Goal: Go to known website: Access a specific website the user already knows

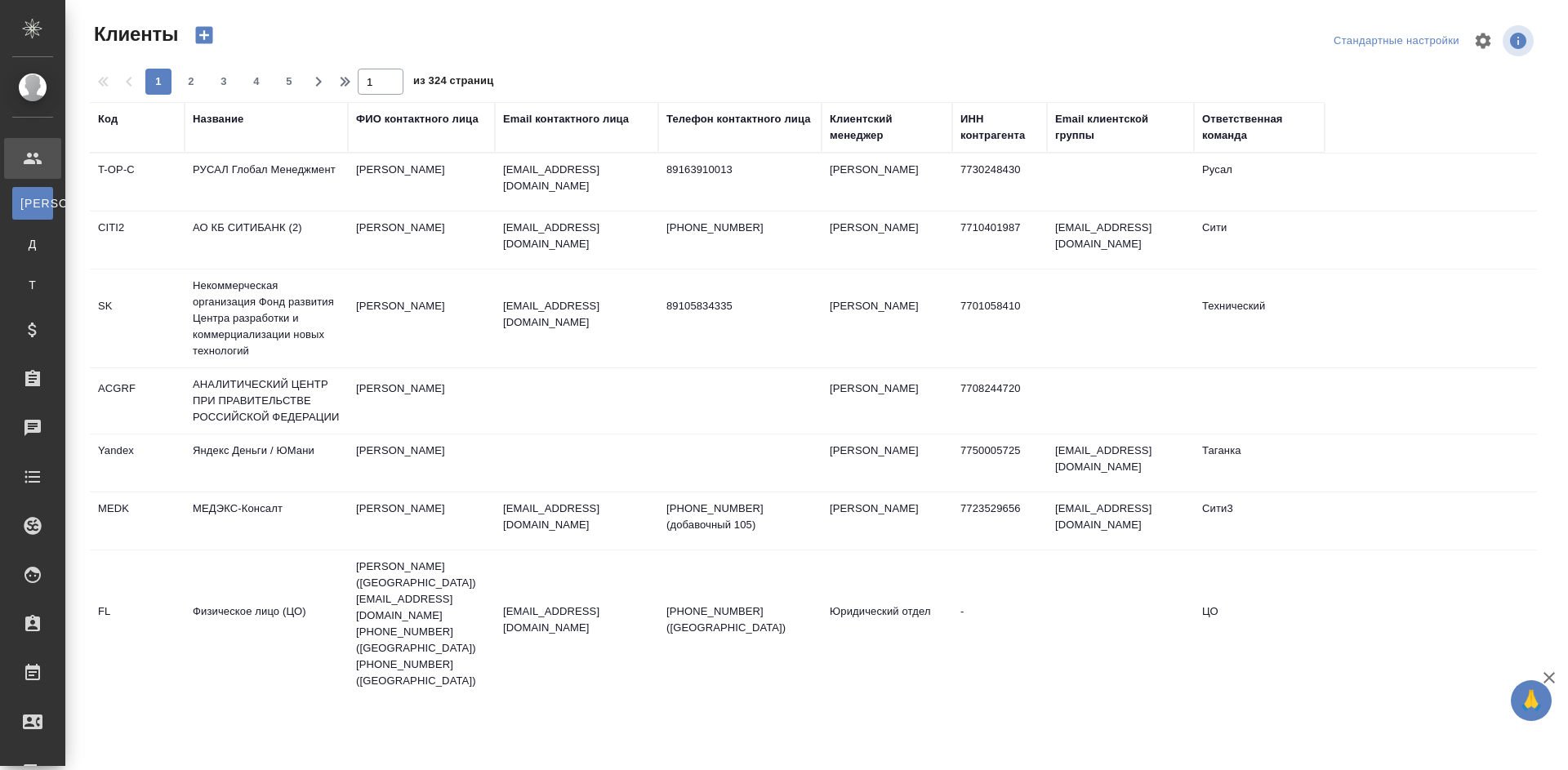
select select "RU"
